Goal: Transaction & Acquisition: Purchase product/service

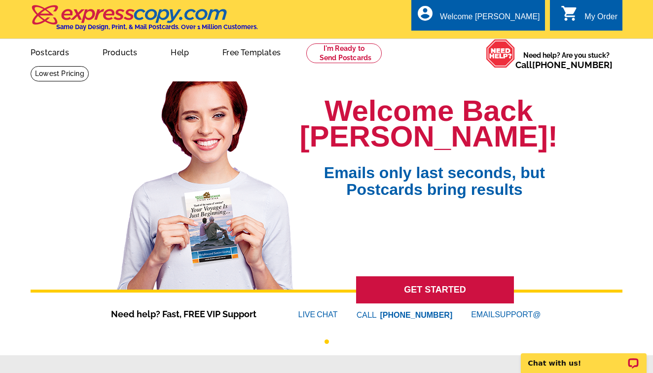
click at [433, 289] on link "GET STARTED" at bounding box center [435, 289] width 158 height 27
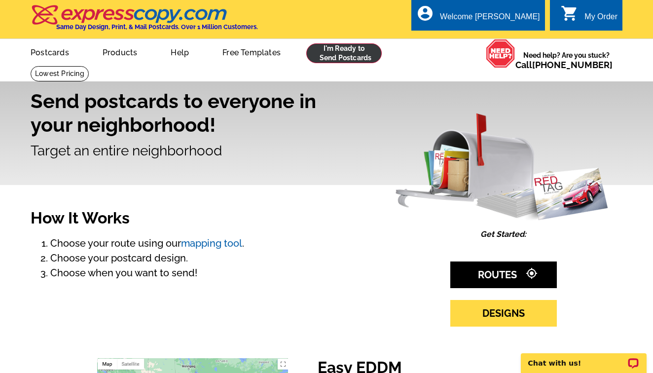
click at [336, 56] on link at bounding box center [343, 53] width 75 height 20
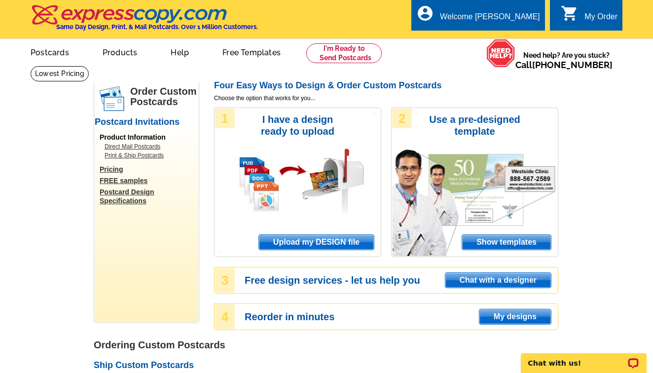
click at [334, 240] on span "Upload my DESIGN file" at bounding box center [316, 242] width 115 height 15
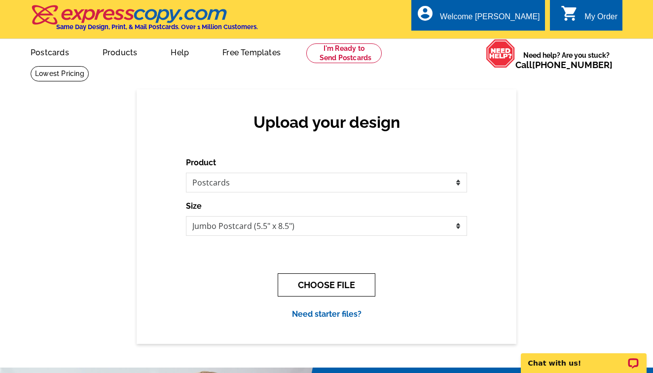
click at [352, 288] on button "CHOOSE FILE" at bounding box center [327, 284] width 98 height 23
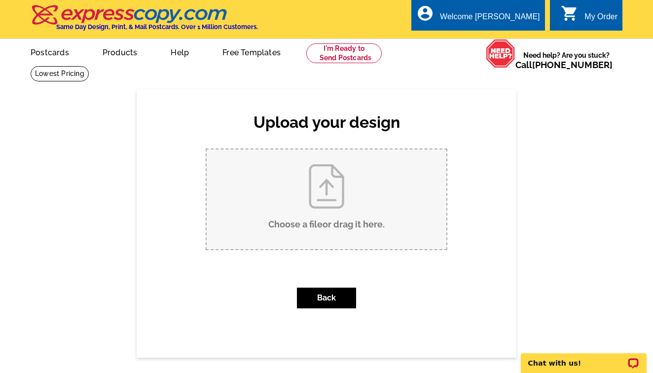
click at [326, 190] on input "Choose a file or drag it here ." at bounding box center [327, 199] width 240 height 100
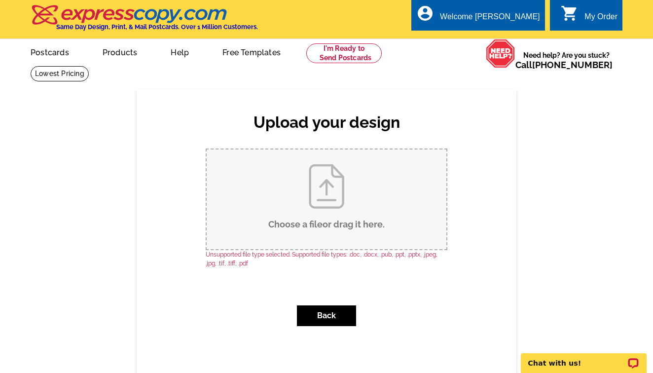
click at [293, 198] on input "Choose a file or drag it here ." at bounding box center [327, 199] width 240 height 100
type input "C:\fakepath\8812 NW 24th Pl, Vancouver, WA 98665.pdf"
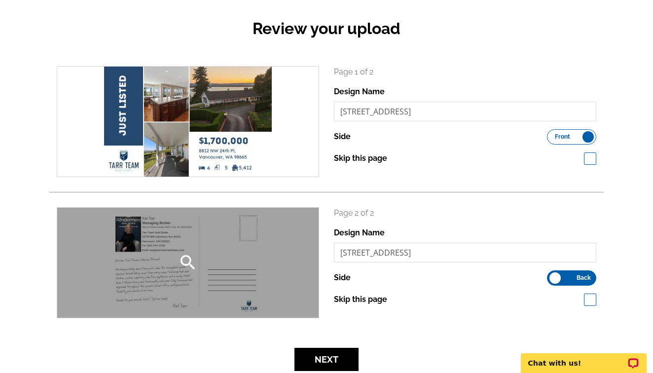
scroll to position [99, 0]
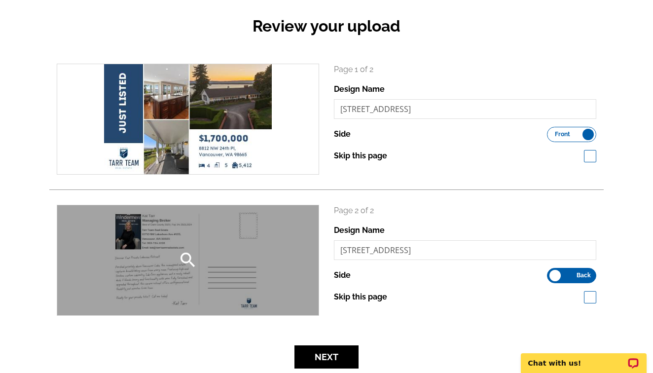
click at [171, 259] on div "search" at bounding box center [187, 260] width 261 height 110
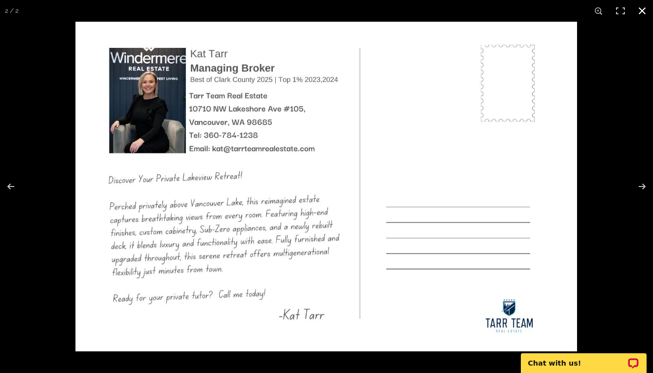
click at [640, 6] on button at bounding box center [642, 11] width 22 height 22
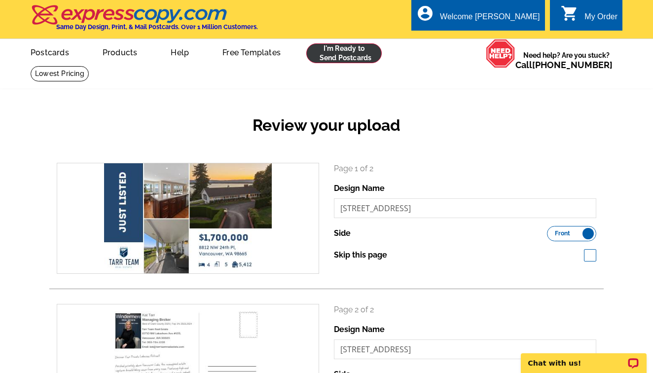
click at [341, 48] on link at bounding box center [343, 53] width 75 height 20
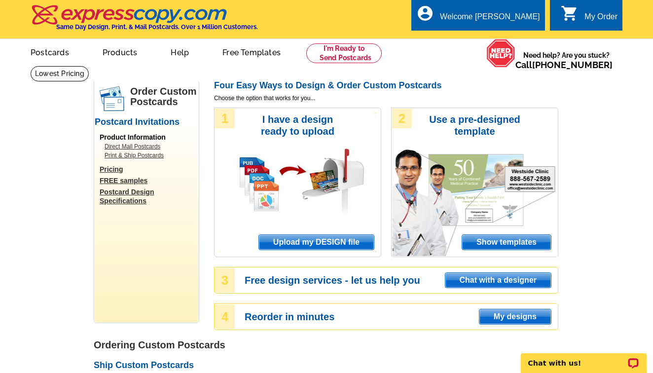
click at [321, 244] on span "Upload my DESIGN file" at bounding box center [316, 242] width 115 height 15
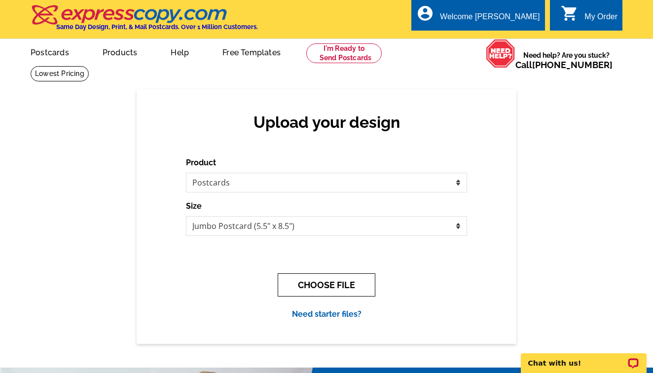
click at [331, 286] on button "CHOOSE FILE" at bounding box center [327, 284] width 98 height 23
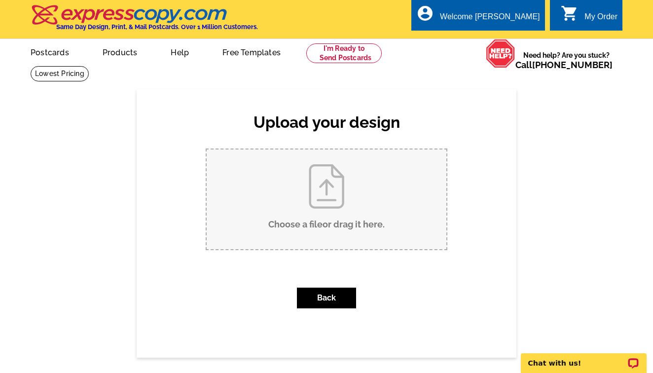
click at [321, 203] on input "Choose a file or drag it here ." at bounding box center [327, 199] width 240 height 100
type input "C:\fakepath\8812 NW 24th Pl, Vancouver, WA 98665-2.pdf"
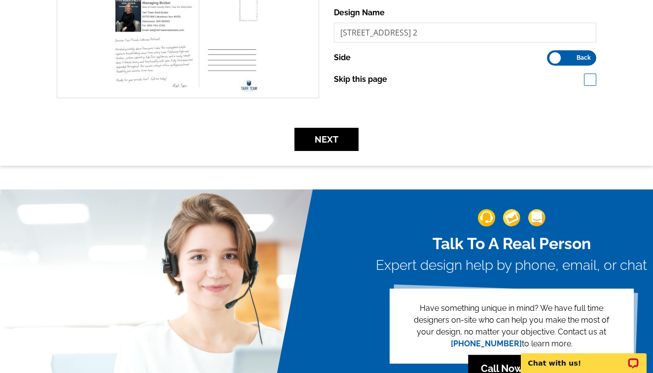
scroll to position [212, 0]
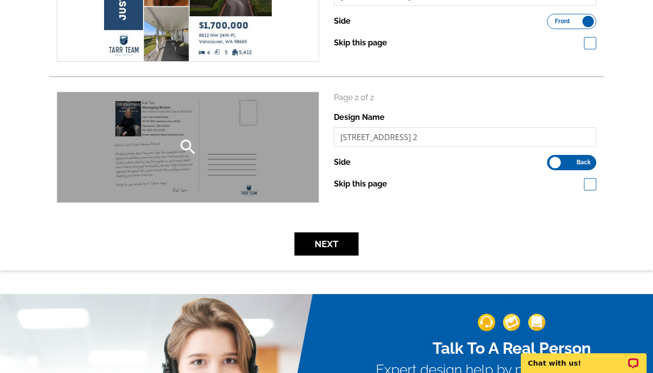
click at [177, 106] on div "search" at bounding box center [187, 147] width 261 height 110
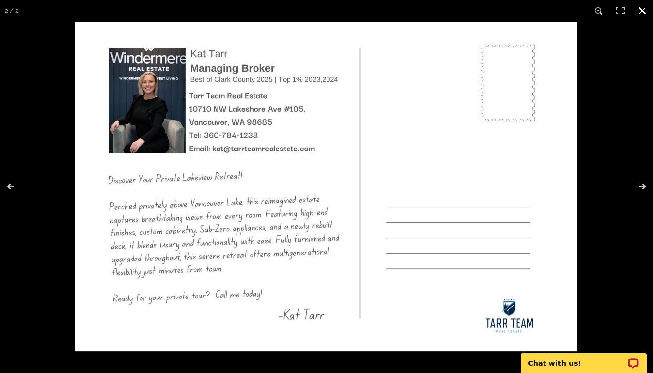
click at [645, 12] on button at bounding box center [642, 11] width 22 height 22
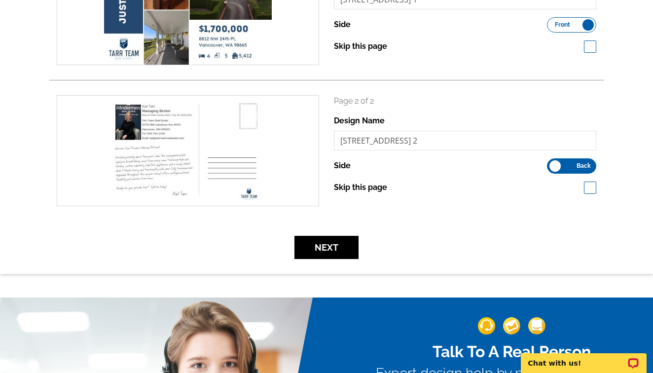
scroll to position [220, 0]
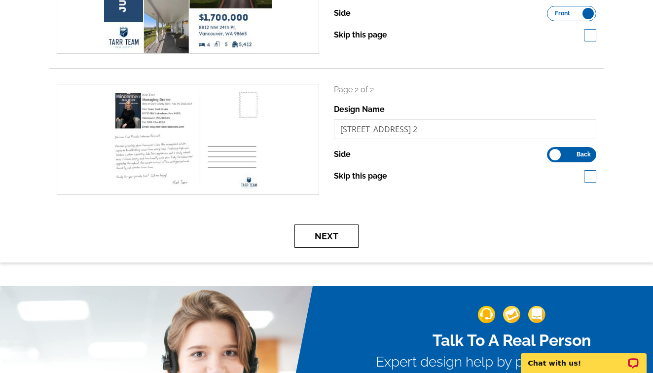
click at [325, 234] on button "Next" at bounding box center [326, 235] width 64 height 23
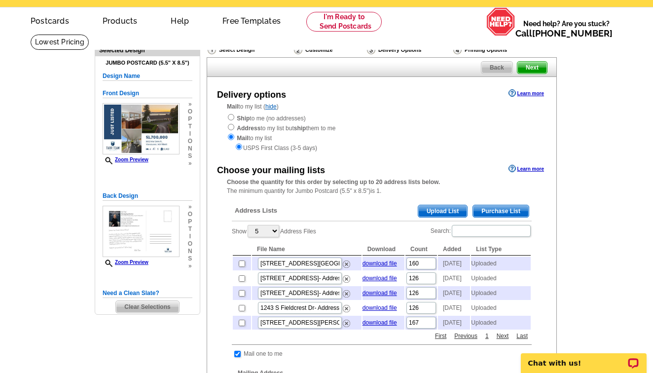
click at [439, 205] on span "Upload List" at bounding box center [442, 211] width 49 height 12
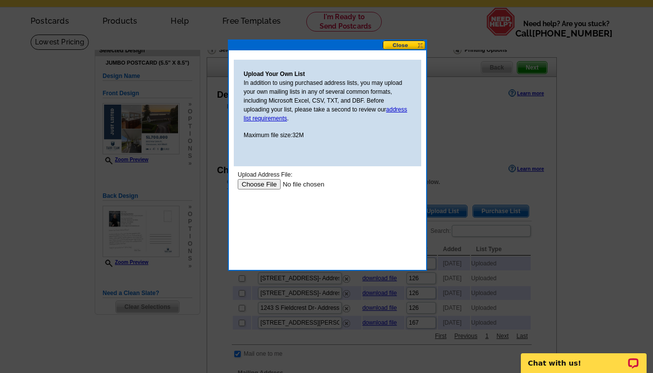
click at [249, 185] on input "file" at bounding box center [300, 184] width 125 height 10
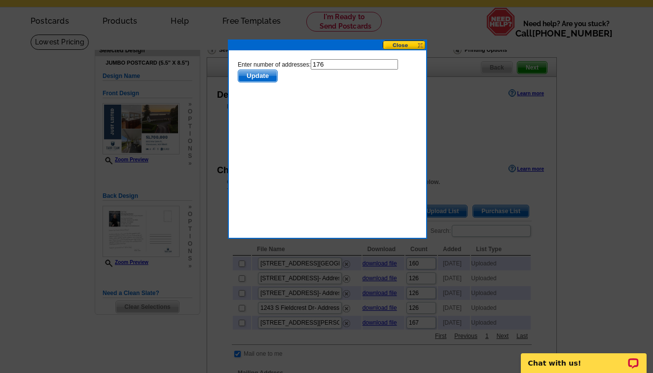
click at [260, 73] on span "Update" at bounding box center [257, 76] width 39 height 12
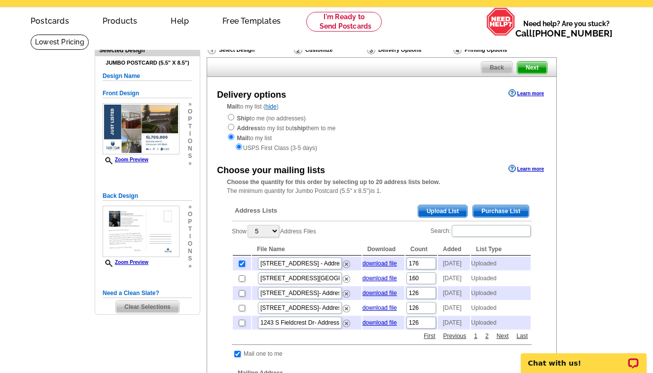
scroll to position [45, 0]
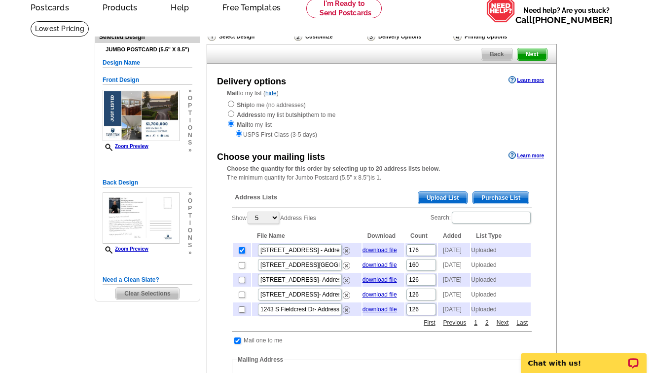
click at [532, 55] on span "Next" at bounding box center [532, 54] width 30 height 12
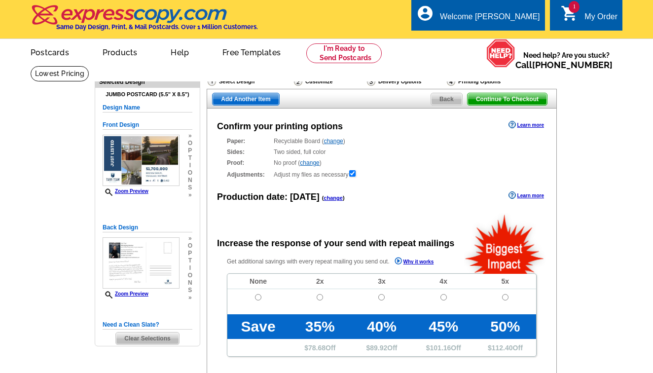
radio input "false"
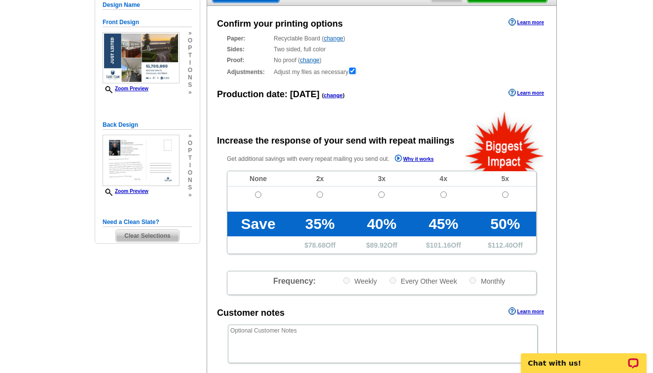
scroll to position [103, 0]
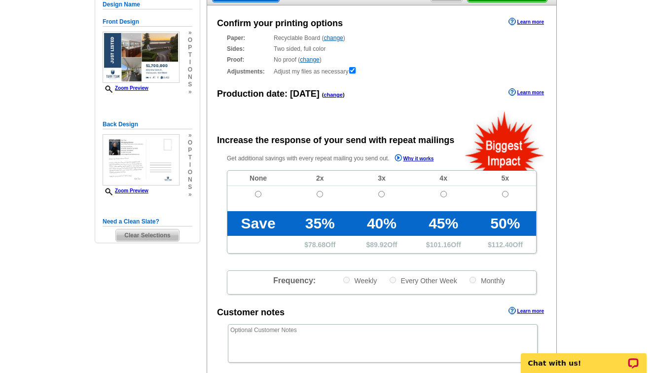
click at [259, 191] on input "radio" at bounding box center [258, 194] width 6 height 6
radio input "true"
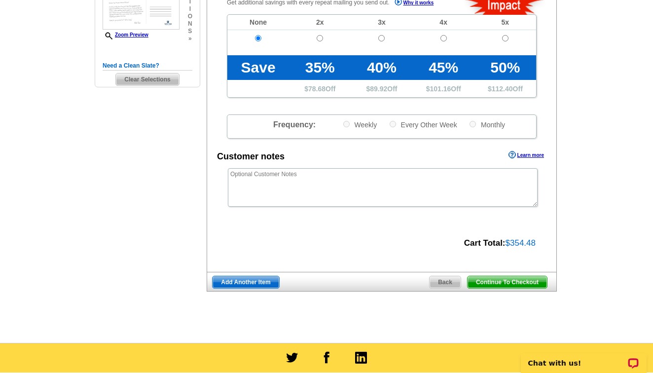
scroll to position [293, 0]
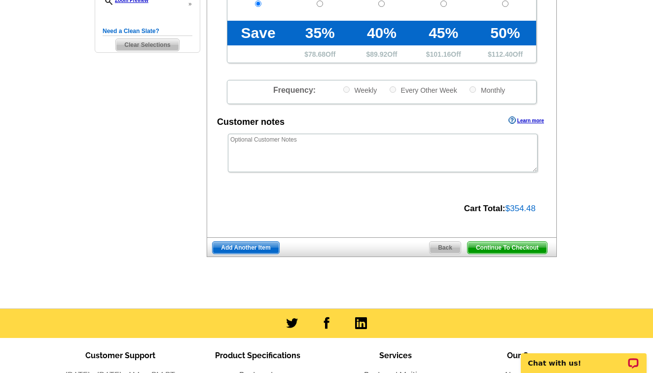
click at [503, 249] on span "Continue To Checkout" at bounding box center [506, 248] width 79 height 12
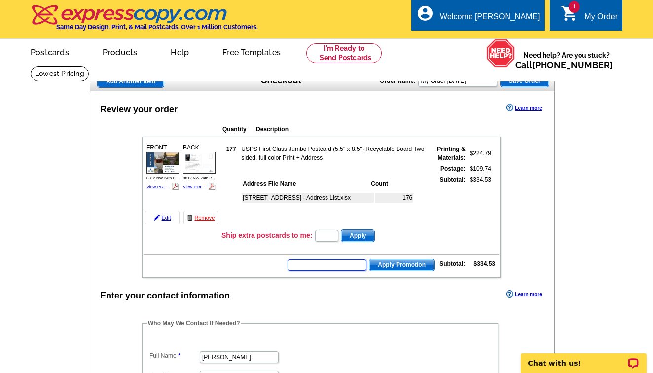
click at [324, 261] on input "text" at bounding box center [326, 265] width 79 height 12
type input "SMS40m"
click at [400, 262] on span "Apply Promotion" at bounding box center [401, 265] width 65 height 12
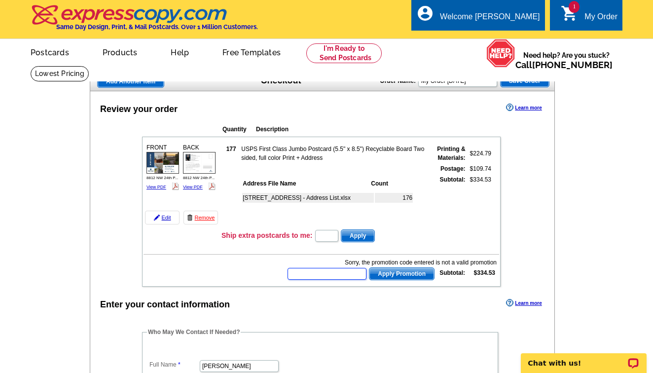
click at [348, 273] on input "text" at bounding box center [326, 274] width 79 height 12
type input "smsf50"
click at [389, 272] on span "Apply Promotion" at bounding box center [401, 274] width 65 height 12
click at [339, 276] on input "text" at bounding box center [326, 274] width 79 height 12
type input "sms40m"
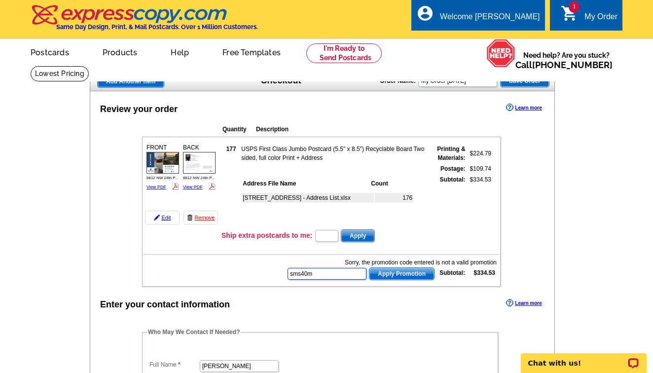
click at [400, 274] on button "Apply Promotion" at bounding box center [402, 273] width 66 height 13
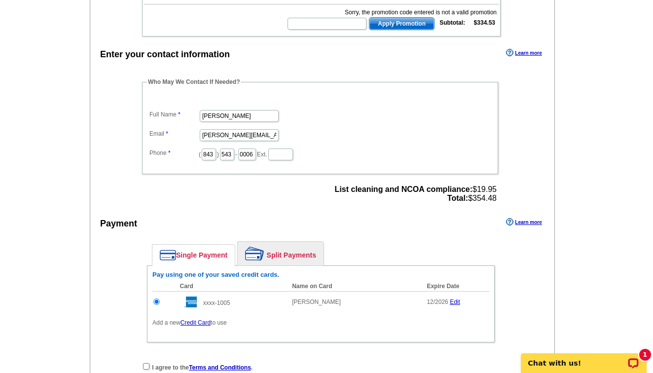
scroll to position [341, 0]
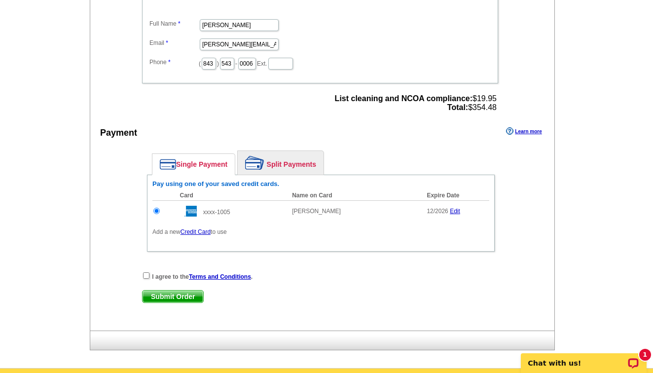
click at [146, 276] on input "checkbox" at bounding box center [146, 275] width 6 height 6
checkbox input "true"
click at [177, 294] on span "Submit Order" at bounding box center [173, 296] width 61 height 12
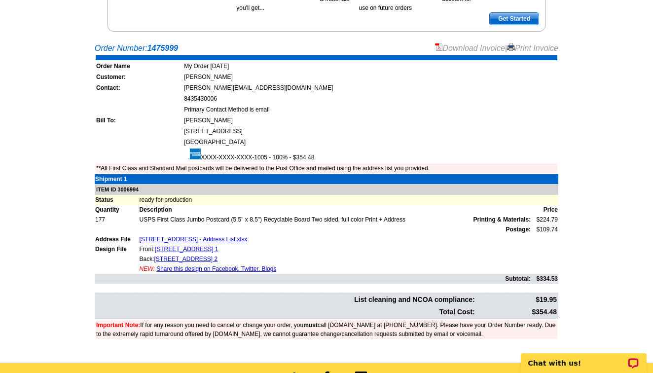
scroll to position [19, 0]
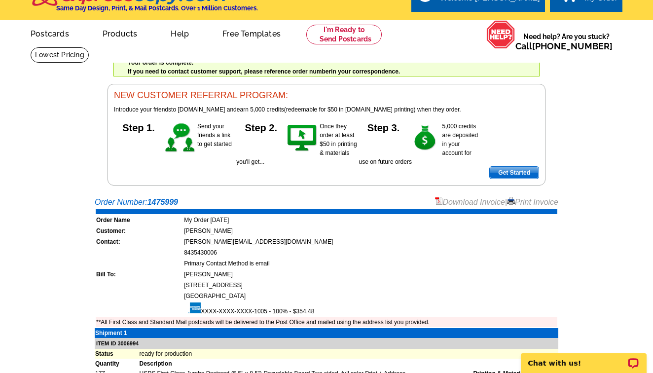
click at [475, 201] on link "Download Invoice" at bounding box center [470, 202] width 70 height 8
